Goal: Task Accomplishment & Management: Manage account settings

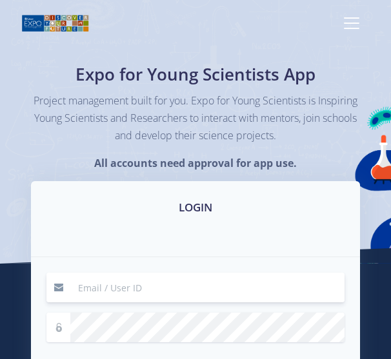
click at [135, 284] on input at bounding box center [207, 288] width 274 height 30
drag, startPoint x: 0, startPoint y: 0, endPoint x: 135, endPoint y: 284, distance: 314.8
click at [135, 284] on input at bounding box center [207, 288] width 274 height 30
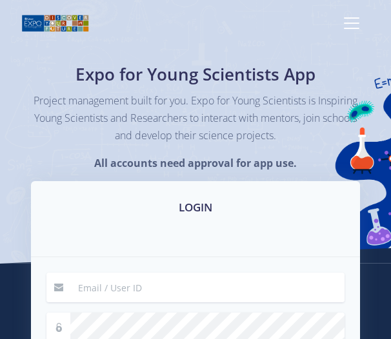
click at [93, 289] on input at bounding box center [207, 288] width 274 height 30
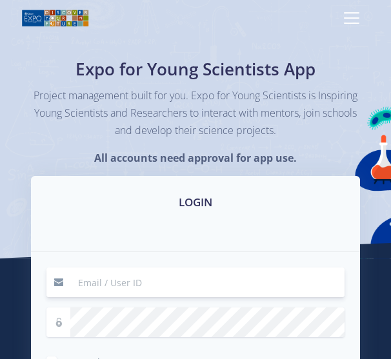
scroll to position [5, 0]
click at [93, 289] on input at bounding box center [207, 282] width 274 height 30
type input "39445"
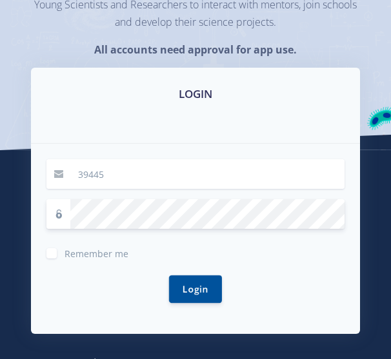
scroll to position [112, 0]
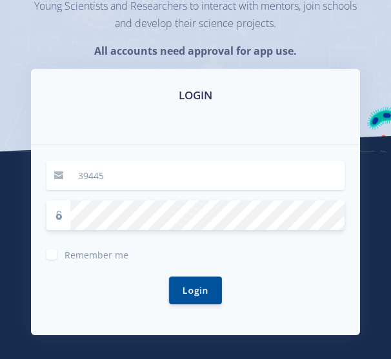
click at [64, 253] on label "Remember me" at bounding box center [96, 252] width 64 height 10
click at [64, 253] on input "Remember me" at bounding box center [68, 250] width 8 height 8
checkbox input "true"
click at [207, 290] on button "Login" at bounding box center [195, 290] width 53 height 28
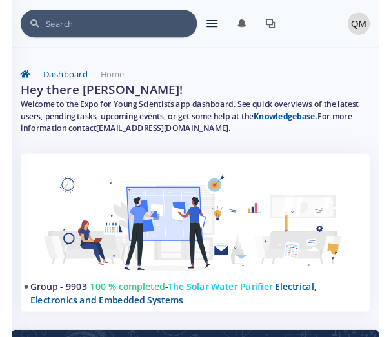
scroll to position [10, 10]
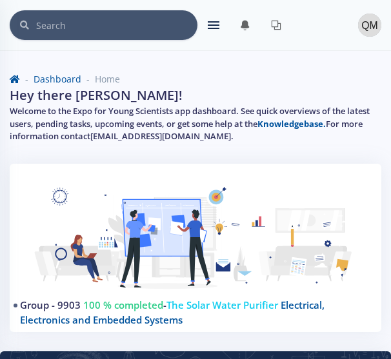
click at [206, 36] on div "× You have 0 notifications." at bounding box center [195, 25] width 371 height 30
click at [208, 25] on icon at bounding box center [214, 24] width 12 height 1
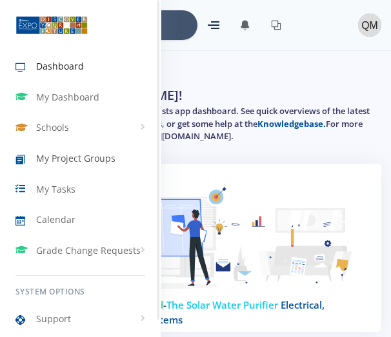
click at [100, 154] on span "My Project Groups" at bounding box center [75, 158] width 79 height 14
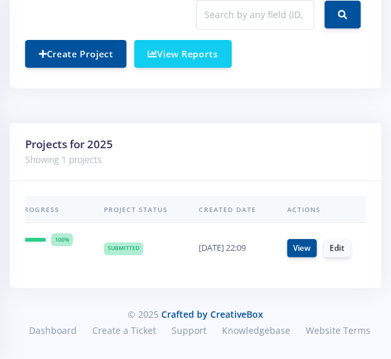
scroll to position [0, 246]
click at [333, 238] on link "Edit" at bounding box center [336, 247] width 26 height 18
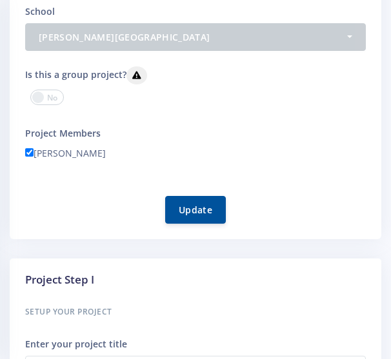
scroll to position [10, 10]
click at [35, 93] on span at bounding box center [47, 97] width 34 height 15
click at [0, 0] on input "checkbox" at bounding box center [0, 0] width 0 height 0
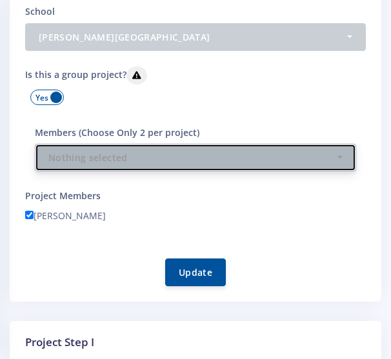
click at [325, 162] on div "Nothing selected" at bounding box center [191, 158] width 286 height 14
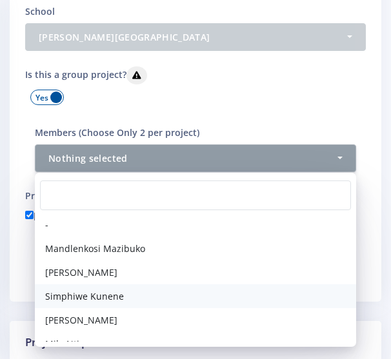
click at [115, 298] on span "Simphiwe Kunene" at bounding box center [84, 296] width 79 height 14
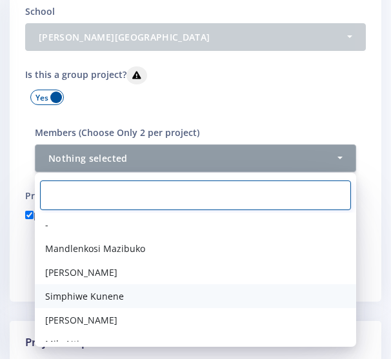
select select "39475"
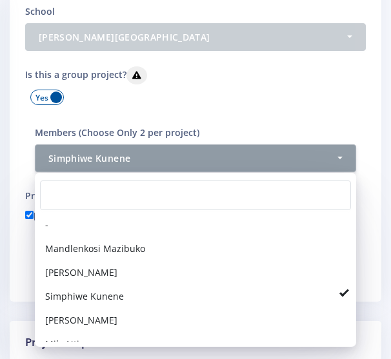
click at [360, 273] on div "Update" at bounding box center [195, 264] width 340 height 43
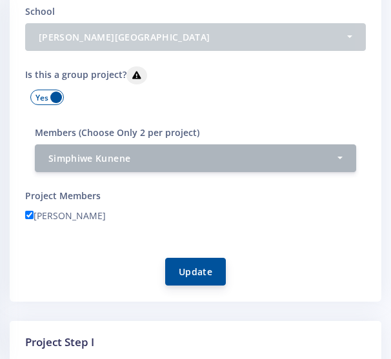
click at [192, 280] on button "Update" at bounding box center [195, 272] width 61 height 28
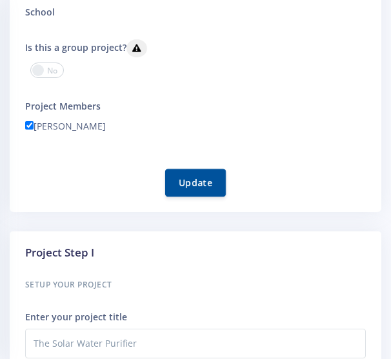
click at [32, 124] on form "Project System ID 9903 School - [PERSON_NAME][GEOGRAPHIC_DATA]" at bounding box center [195, 62] width 340 height 268
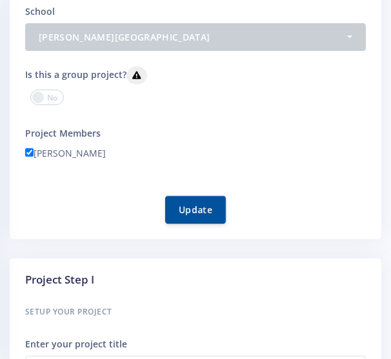
scroll to position [10, 10]
click at [28, 154] on input"] "[PERSON_NAME]" at bounding box center [29, 152] width 8 height 8
checkbox input"] "false"
click at [37, 101] on span at bounding box center [47, 97] width 34 height 15
click at [0, 0] on input "checkbox" at bounding box center [0, 0] width 0 height 0
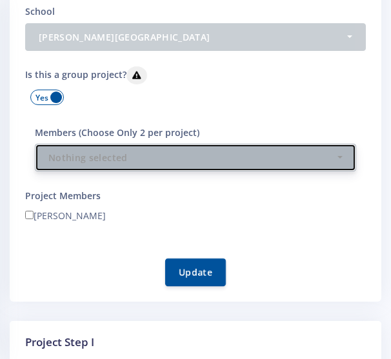
click at [121, 160] on div "Nothing selected" at bounding box center [191, 158] width 286 height 14
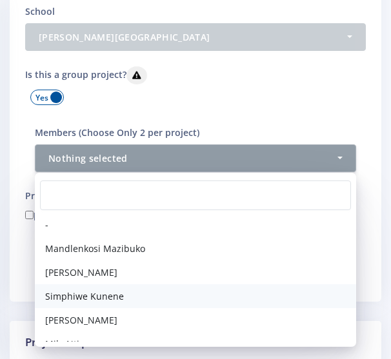
click at [95, 294] on span "Simphiwe Kunene" at bounding box center [84, 296] width 79 height 14
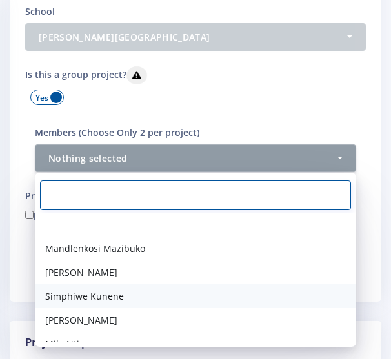
select select "39475"
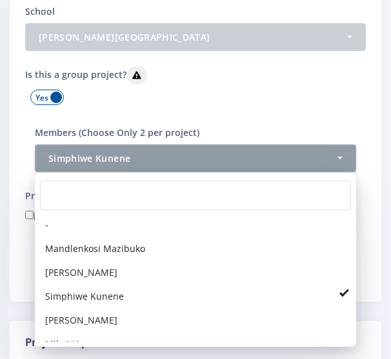
click at [16, 273] on div "Project information Project System ID 9903 School - [PERSON_NAME][GEOGRAPHIC_DA…" at bounding box center [195, 90] width 371 height 421
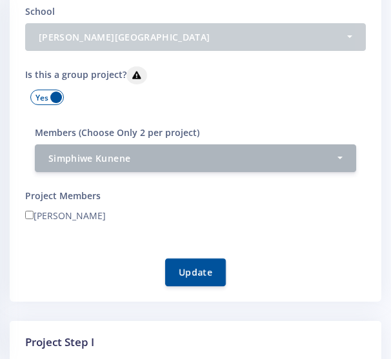
click at [29, 214] on input"] "[PERSON_NAME]" at bounding box center [29, 215] width 8 height 8
checkbox input"] "true"
click at [188, 275] on button "Update" at bounding box center [195, 272] width 61 height 28
